Goal: Task Accomplishment & Management: Use online tool/utility

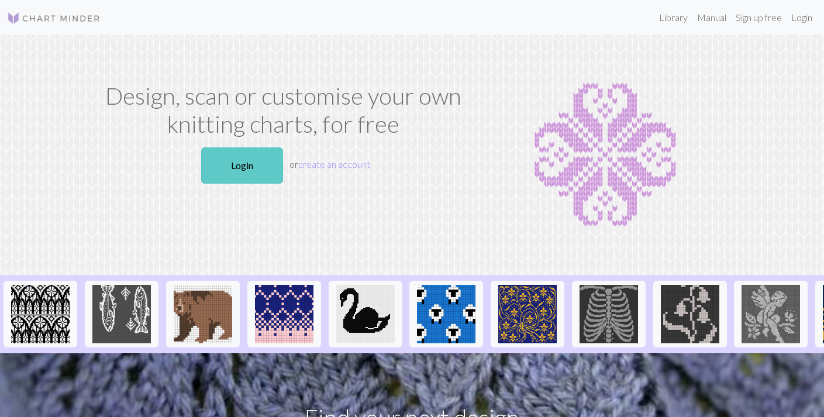
click at [251, 162] on link "Login" at bounding box center [242, 165] width 82 height 36
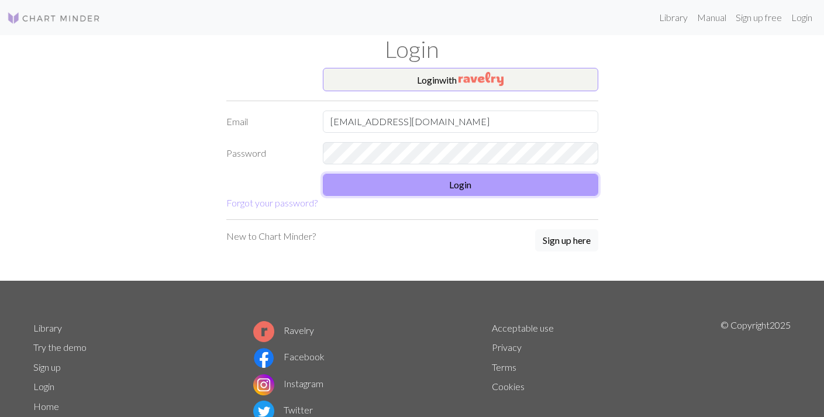
click at [391, 191] on button "Login" at bounding box center [461, 185] width 276 height 22
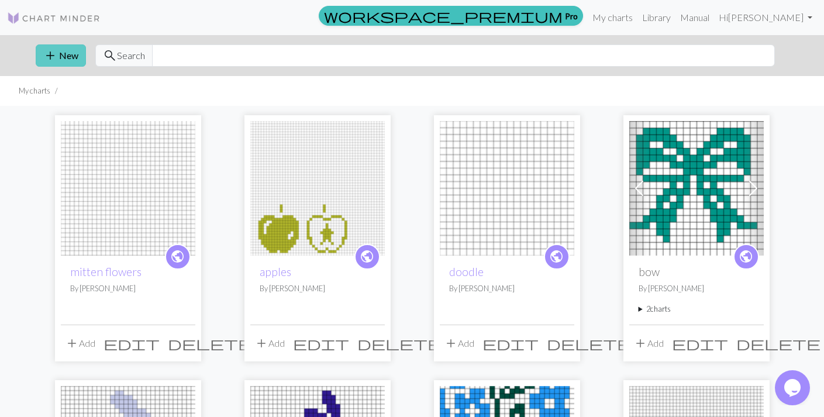
click at [59, 55] on button "add New" at bounding box center [61, 55] width 50 height 22
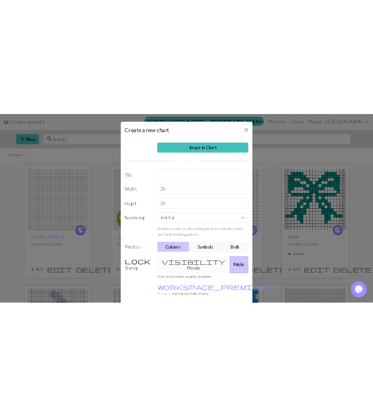
scroll to position [45, 0]
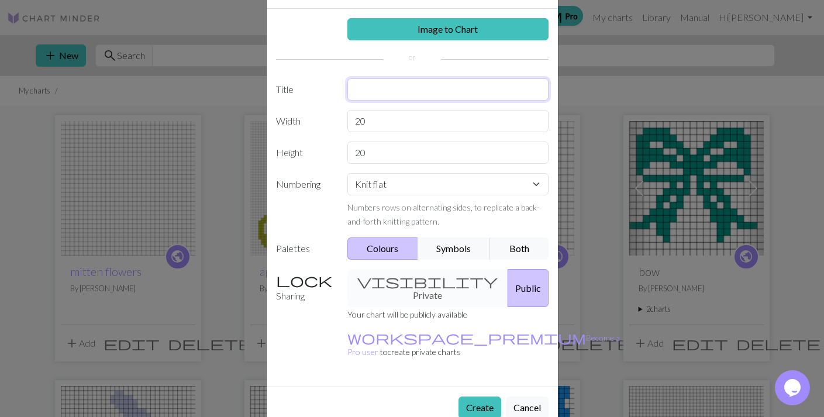
click at [361, 98] on input "text" at bounding box center [447, 89] width 201 height 22
type input "j"
click at [481, 397] on button "Create" at bounding box center [480, 408] width 43 height 22
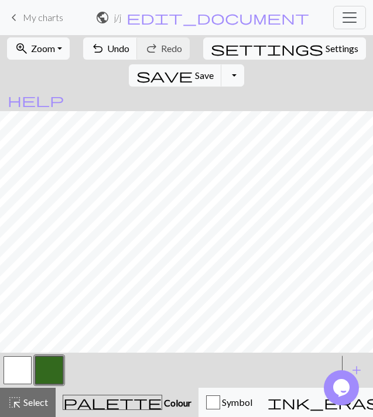
click at [12, 16] on span "keyboard_arrow_left" at bounding box center [14, 17] width 14 height 16
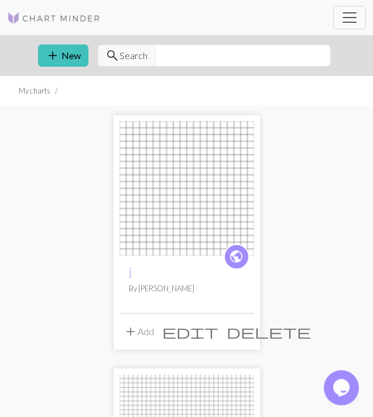
click at [245, 332] on span "delete" at bounding box center [268, 332] width 84 height 16
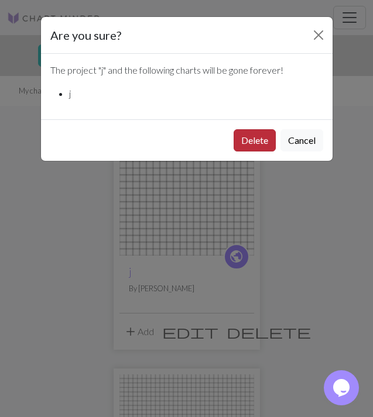
click at [257, 140] on button "Delete" at bounding box center [254, 140] width 42 height 22
